Goal: Check status: Check status

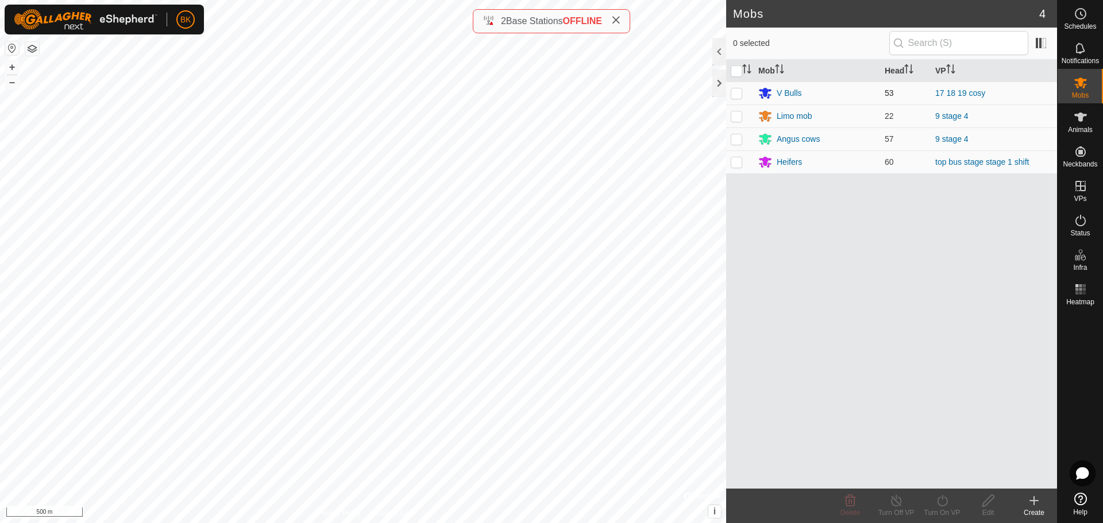
click at [734, 90] on p-checkbox at bounding box center [735, 92] width 11 height 9
checkbox input "false"
click at [734, 118] on p-checkbox at bounding box center [735, 115] width 11 height 9
checkbox input "true"
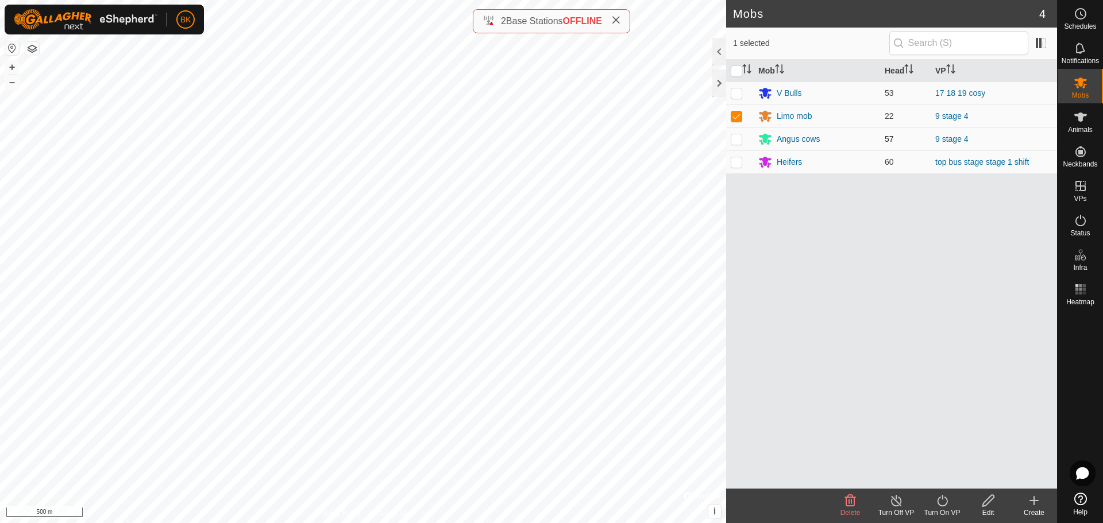
drag, startPoint x: 737, startPoint y: 138, endPoint x: 741, endPoint y: 144, distance: 7.8
click at [737, 138] on p-checkbox at bounding box center [735, 138] width 11 height 9
checkbox input "true"
click at [738, 121] on td at bounding box center [740, 116] width 28 height 23
checkbox input "false"
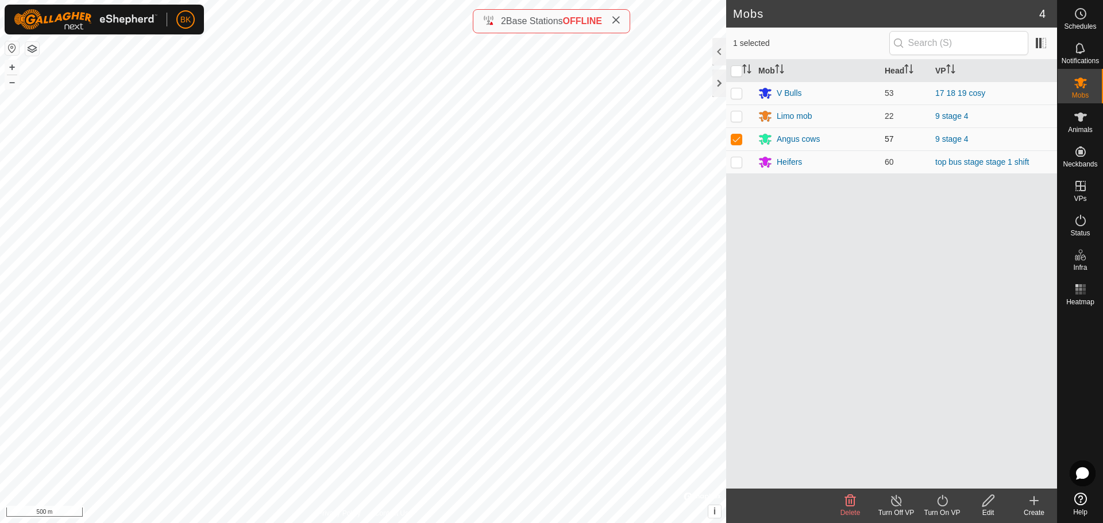
click at [739, 140] on p-checkbox at bounding box center [735, 138] width 11 height 9
checkbox input "false"
click at [1085, 218] on icon at bounding box center [1080, 221] width 14 height 14
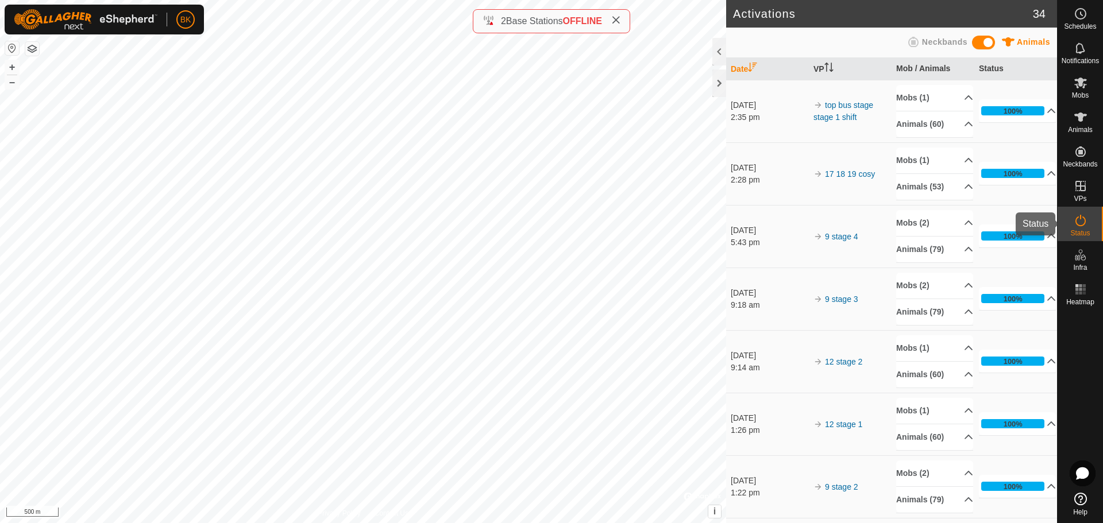
click at [1080, 224] on icon at bounding box center [1080, 221] width 14 height 14
click at [1032, 109] on p-accordion-header "24%" at bounding box center [1017, 110] width 77 height 23
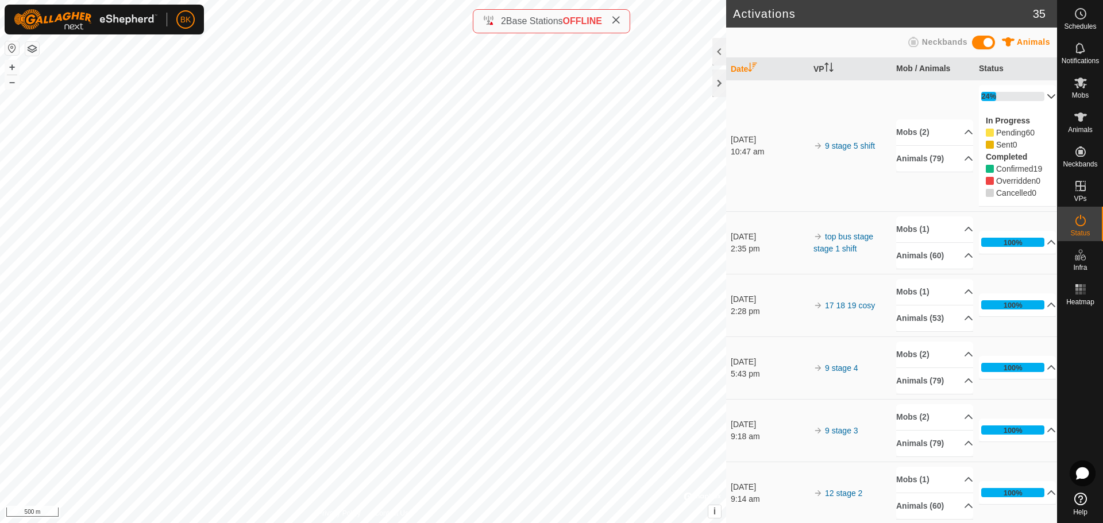
click at [1039, 92] on p-accordion-header "24%" at bounding box center [1017, 96] width 77 height 23
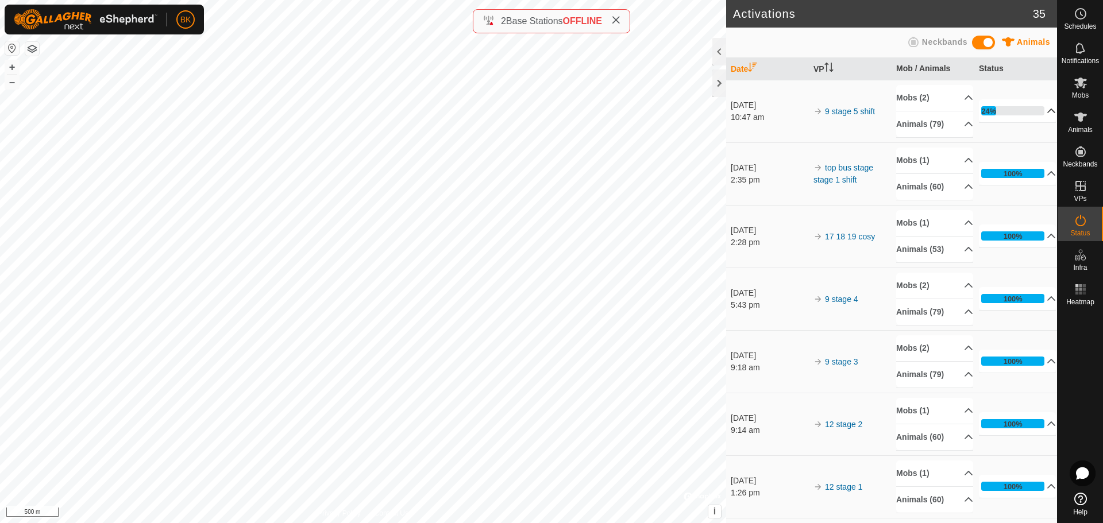
click at [1036, 106] on p-accordion-header "24%" at bounding box center [1017, 110] width 77 height 23
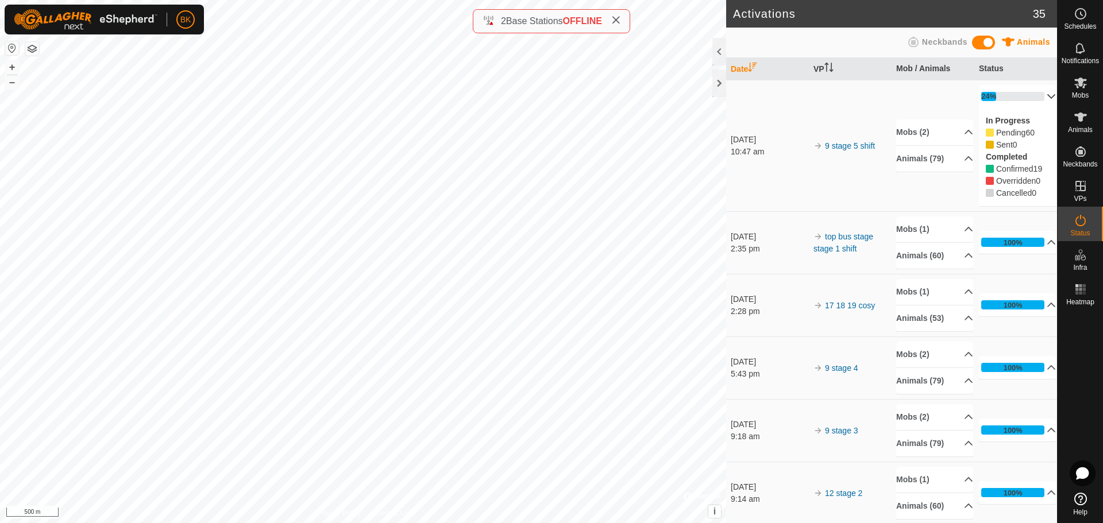
click at [1036, 106] on p-accordion-header "24%" at bounding box center [1017, 96] width 77 height 23
